Goal: Obtain resource: Obtain resource

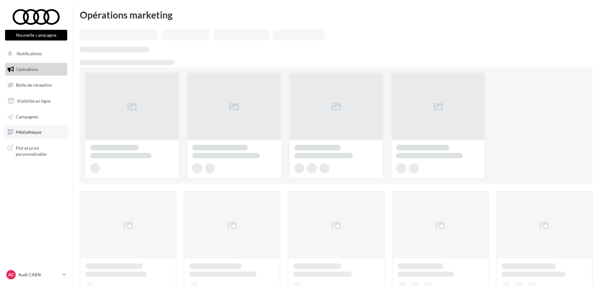
click at [47, 134] on link "Médiathèque" at bounding box center [36, 132] width 65 height 13
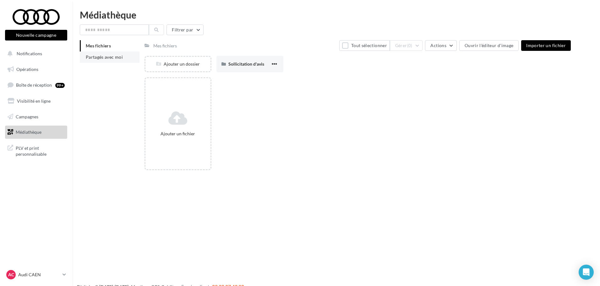
click at [108, 60] on li "Partagés avec moi" at bounding box center [110, 57] width 60 height 11
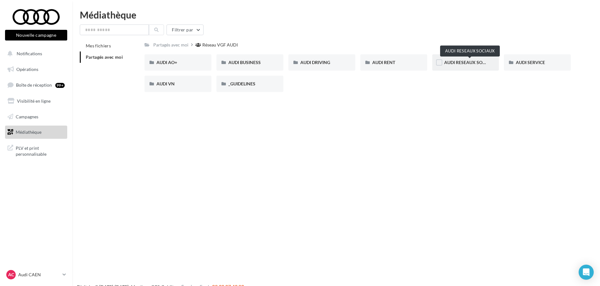
click at [468, 62] on span "AUDI RESEAUX SOCIAUX" at bounding box center [470, 62] width 52 height 5
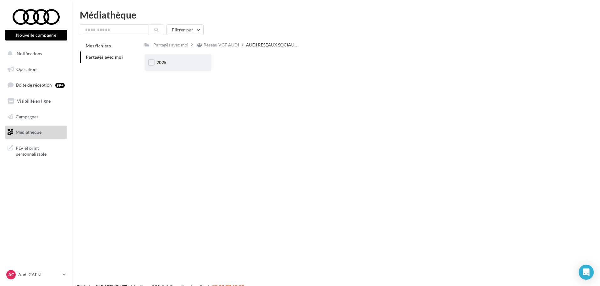
click at [181, 64] on div "2025" at bounding box center [178, 62] width 43 height 6
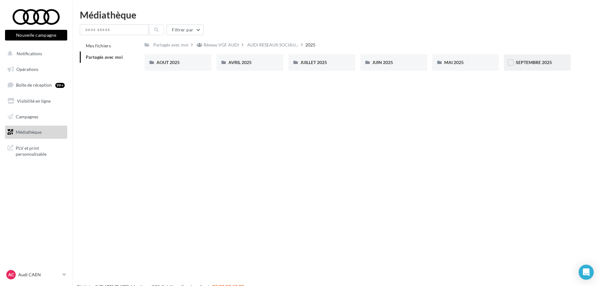
click at [548, 62] on span "SEPTEMBRE 2025" at bounding box center [534, 62] width 36 height 5
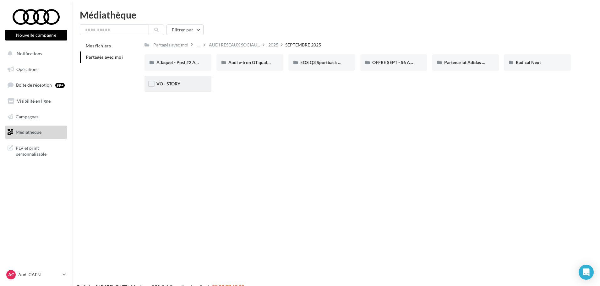
click at [183, 83] on div "VO - STORY" at bounding box center [178, 84] width 43 height 6
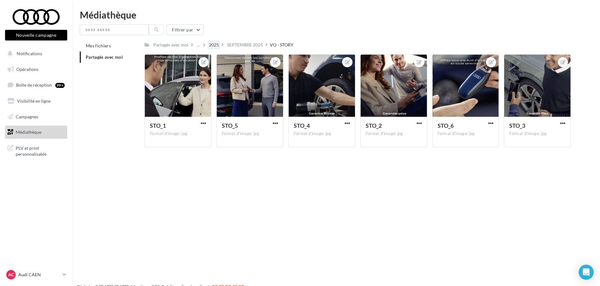
click at [209, 46] on div "2025" at bounding box center [214, 45] width 10 height 6
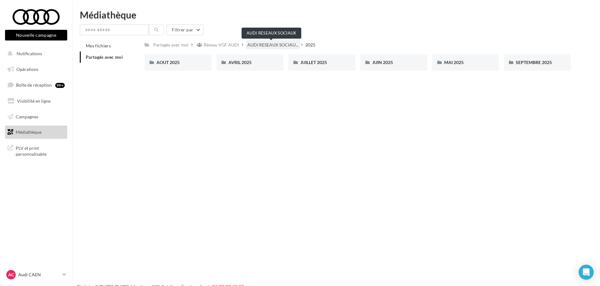
click at [248, 43] on span "AUDI RESEAUX SOCIAU..." at bounding box center [272, 45] width 51 height 6
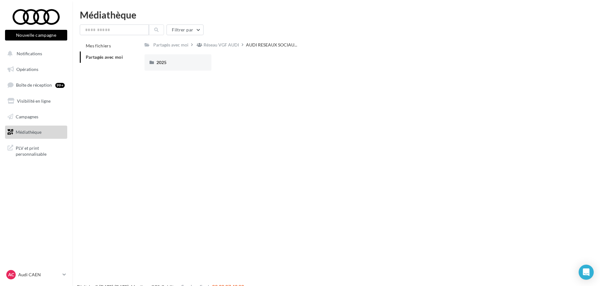
click at [223, 39] on div "Filtrer par Mes fichiers Partagés avec moi Partagés avec moi Réseau VGF AUDI AU…" at bounding box center [336, 50] width 513 height 51
click at [230, 44] on div "Réseau VGF AUDI" at bounding box center [222, 45] width 36 height 6
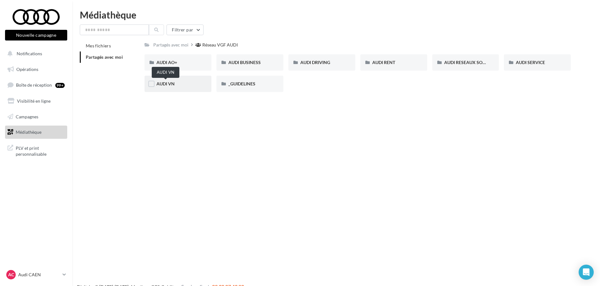
click at [168, 85] on span "AUDI VN" at bounding box center [166, 83] width 18 height 5
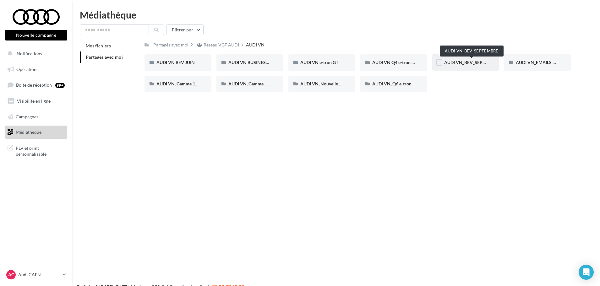
click at [475, 61] on span "AUDI VN_BEV_SEPTEMBRE" at bounding box center [472, 62] width 56 height 5
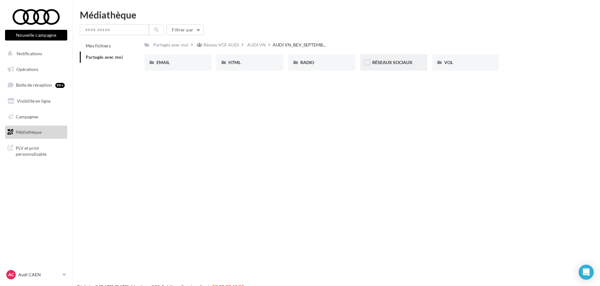
click at [403, 63] on span "RÉSEAUX SOCIAUX" at bounding box center [392, 62] width 40 height 5
click at [282, 63] on div "Q4 e-tron" at bounding box center [250, 62] width 67 height 16
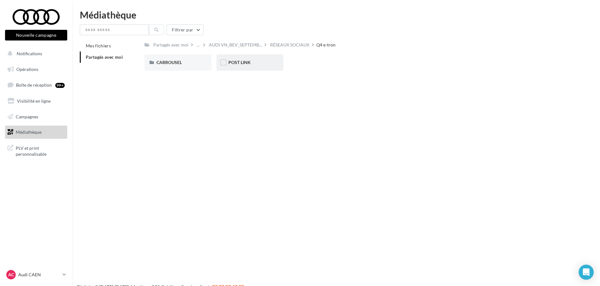
click at [250, 64] on span "POST LINK" at bounding box center [240, 62] width 22 height 5
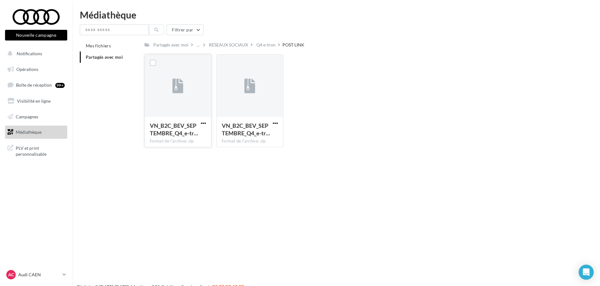
click at [203, 120] on div "VN_B2C_BEV_SEPTEMBRE_Q4_e-tr… Format de l'archive: zip" at bounding box center [178, 132] width 66 height 30
click at [202, 124] on span "button" at bounding box center [203, 123] width 5 height 5
click at [200, 149] on button "Copier l'URL" at bounding box center [176, 152] width 63 height 16
click at [276, 122] on span "button" at bounding box center [275, 123] width 5 height 5
click at [247, 153] on button "Copier l'URL" at bounding box center [248, 152] width 63 height 16
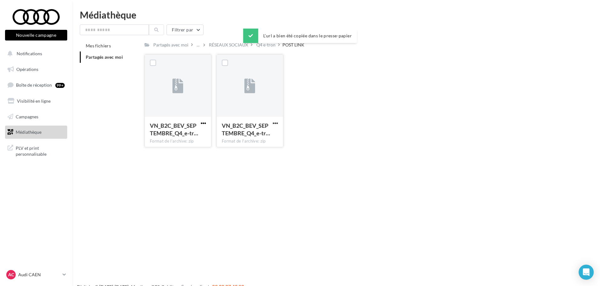
click at [203, 123] on span "button" at bounding box center [203, 123] width 5 height 5
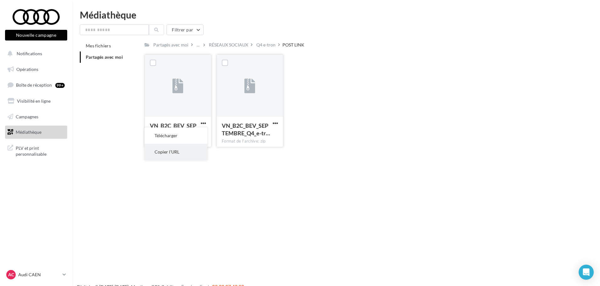
click at [193, 152] on button "Copier l'URL" at bounding box center [176, 152] width 63 height 16
click at [258, 44] on div "Q4 e-tron" at bounding box center [265, 45] width 19 height 6
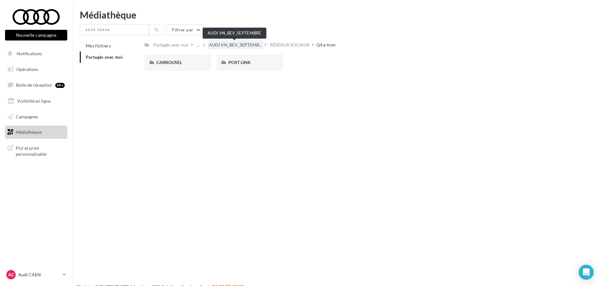
click at [246, 42] on span "AUDI VN_BEV_SEPTEMB..." at bounding box center [235, 45] width 53 height 6
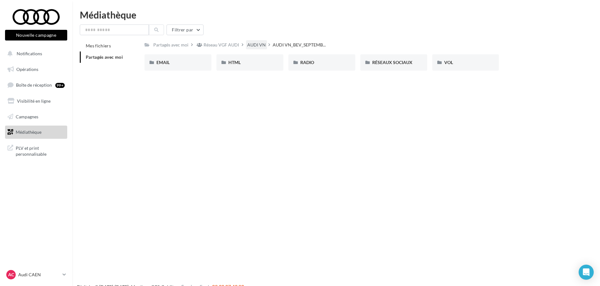
click at [249, 46] on div "AUDI VN" at bounding box center [256, 45] width 19 height 6
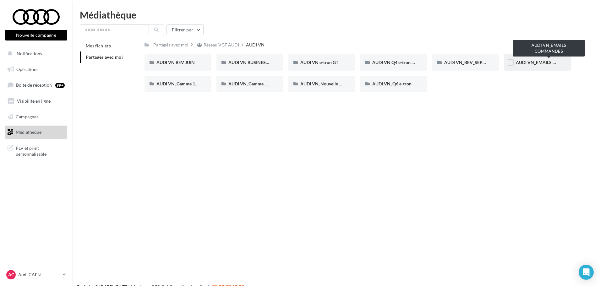
click at [523, 61] on span "AUDI VN_EMAILS COMMANDES" at bounding box center [549, 62] width 66 height 5
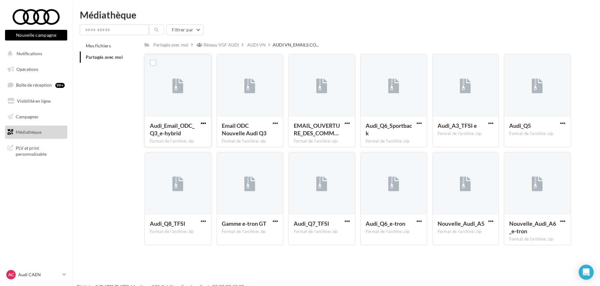
click at [204, 125] on span "button" at bounding box center [203, 123] width 5 height 5
drag, startPoint x: 203, startPoint y: 150, endPoint x: 204, endPoint y: 134, distance: 15.8
click at [202, 150] on button "Copier l'URL" at bounding box center [176, 152] width 63 height 16
click at [417, 125] on span "button" at bounding box center [419, 123] width 5 height 5
click at [400, 141] on button "Télécharger" at bounding box center [392, 136] width 63 height 16
